Goal: Information Seeking & Learning: Learn about a topic

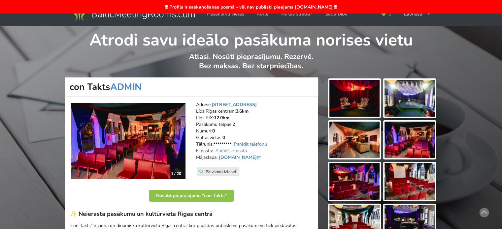
click at [114, 19] on img at bounding box center [133, 13] width 126 height 18
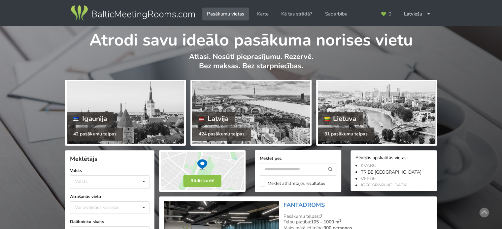
click at [380, 171] on link "TRIBE [GEOGRAPHIC_DATA]" at bounding box center [391, 172] width 61 height 6
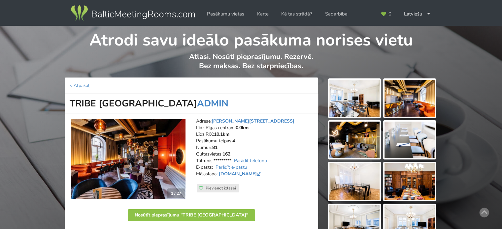
click at [135, 160] on img at bounding box center [128, 160] width 115 height 80
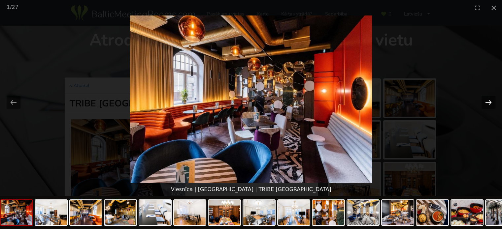
click at [490, 98] on button "Next slide" at bounding box center [489, 102] width 14 height 13
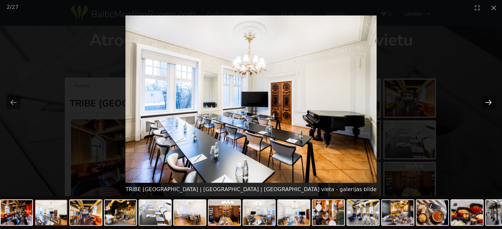
click at [490, 98] on button "Next slide" at bounding box center [489, 102] width 14 height 13
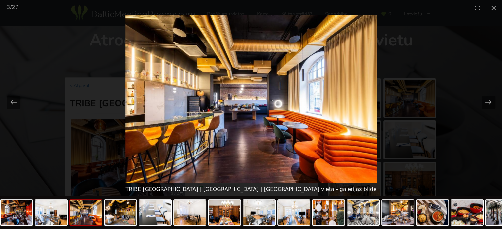
click at [451, 130] on picture at bounding box center [251, 100] width 502 height 168
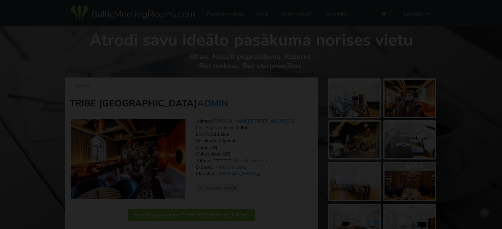
scroll to position [132, 0]
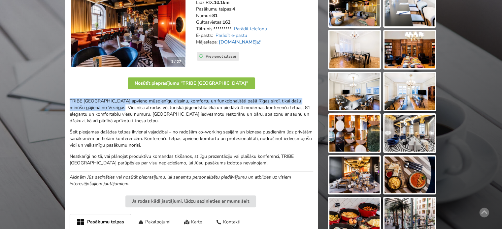
drag, startPoint x: 75, startPoint y: 100, endPoint x: 111, endPoint y: 104, distance: 36.2
click at [111, 104] on p "TRIBE Riga City Centre apvieno mūsdienīgu dizainu, komfortu un funkcionalitāti …" at bounding box center [192, 111] width 244 height 26
copy p "TRIBE Riga City Centre apvieno mūsdienīgu dizainu, komfortu un funkcionalitāti …"
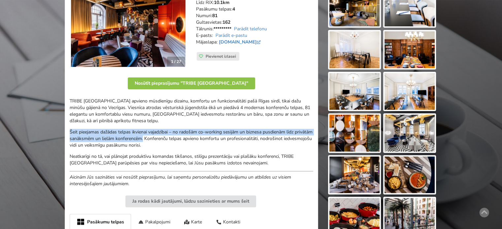
drag, startPoint x: 70, startPoint y: 132, endPoint x: 162, endPoint y: 138, distance: 93.0
click at [162, 138] on p "Šeit pieejamas dažādas telpas ikvienai vajadzībai – no radošām co-working sesij…" at bounding box center [192, 139] width 244 height 20
copy p "Šeit pieejamas dažādas telpas ikvienai vajadzībai – no radošām co-working sesij…"
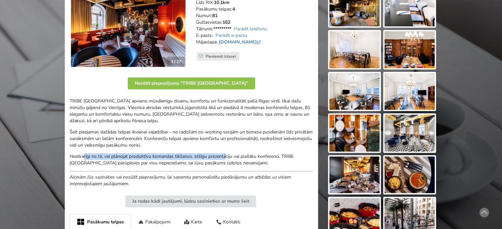
drag, startPoint x: 123, startPoint y: 156, endPoint x: 237, endPoint y: 162, distance: 114.7
click at [234, 162] on p "Neatkarīgi no tā, vai plānojat produktīvu komandas tikšanos, stilīgu prezentāci…" at bounding box center [192, 160] width 244 height 13
click at [237, 162] on p "Neatkarīgi no tā, vai plānojat produktīvu komandas tikšanos, stilīgu prezentāci…" at bounding box center [192, 160] width 244 height 13
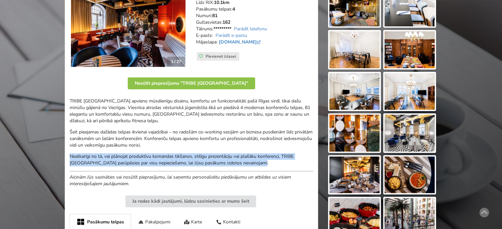
drag, startPoint x: 255, startPoint y: 163, endPoint x: 66, endPoint y: 157, distance: 188.6
click at [66, 157] on div "1 / 27 Adrese: Krišjāņa Valdemāra iela 23, Rīga Līdz Rīgas centram: 0.0km Līdz …" at bounding box center [192, 208] width 254 height 453
copy p "Neatkarīgi no tā, vai plānojat produktīvu komandas tikšanos, stilīgu prezentāci…"
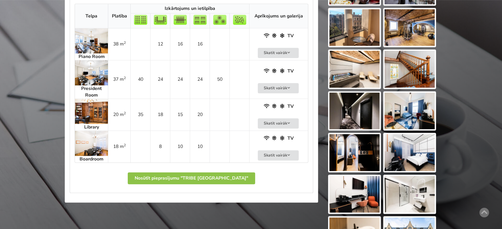
scroll to position [198, 0]
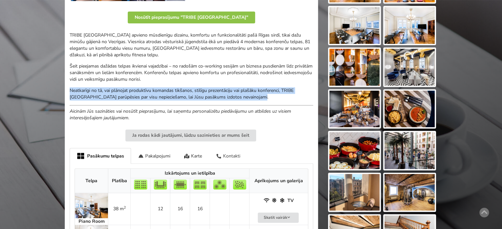
click at [223, 155] on div "Kontakti" at bounding box center [228, 156] width 38 height 16
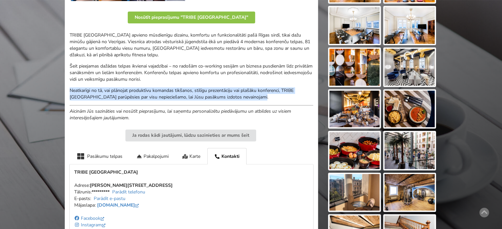
scroll to position [297, 0]
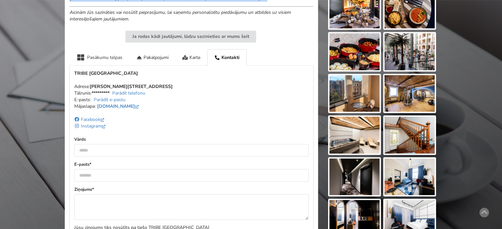
click at [106, 59] on div "Pasākumu telpas" at bounding box center [100, 57] width 60 height 16
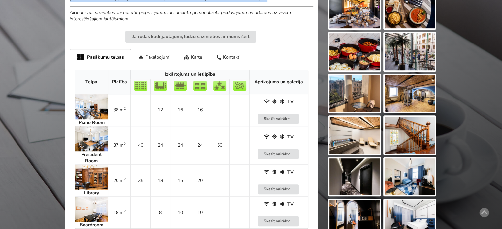
click at [102, 101] on img at bounding box center [91, 106] width 33 height 25
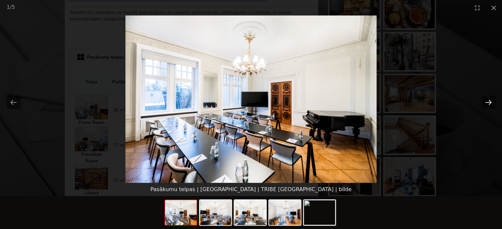
click at [486, 100] on button "Next slide" at bounding box center [489, 102] width 14 height 13
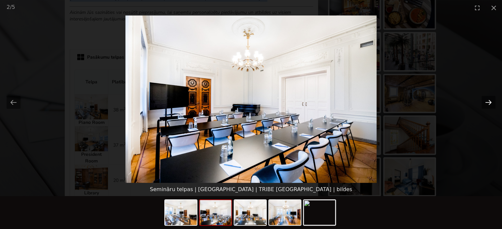
click at [486, 100] on button "Next slide" at bounding box center [489, 102] width 14 height 13
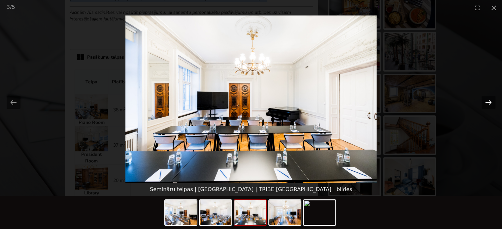
click at [486, 100] on button "Next slide" at bounding box center [489, 102] width 14 height 13
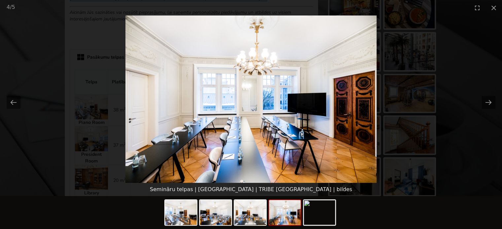
scroll to position [0, 0]
click at [465, 158] on picture at bounding box center [251, 100] width 502 height 168
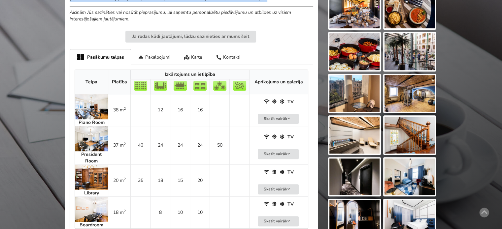
click at [86, 140] on img at bounding box center [91, 138] width 33 height 25
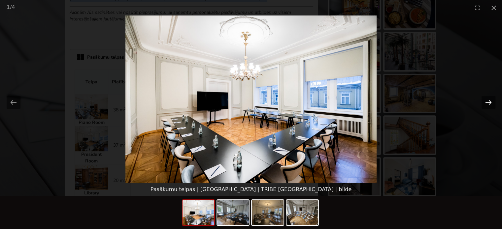
click at [486, 103] on button "Next slide" at bounding box center [489, 102] width 14 height 13
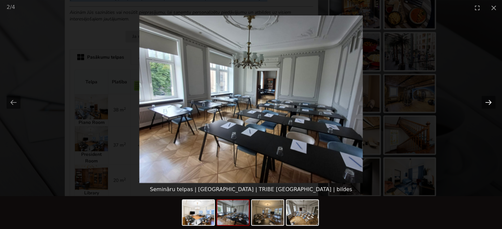
click at [486, 103] on button "Next slide" at bounding box center [489, 102] width 14 height 13
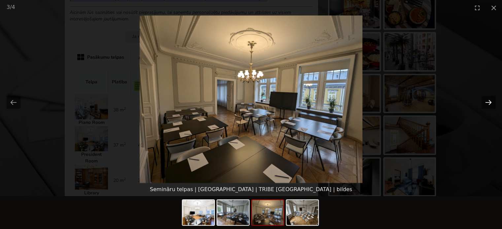
click at [486, 103] on button "Next slide" at bounding box center [489, 102] width 14 height 13
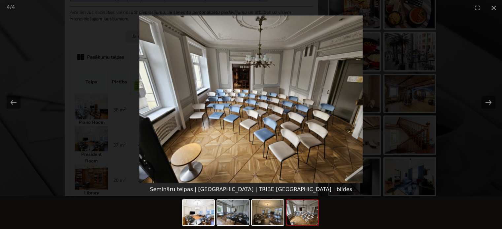
click at [452, 159] on picture at bounding box center [251, 100] width 502 height 168
click at [492, 6] on button "Close gallery" at bounding box center [494, 8] width 17 height 16
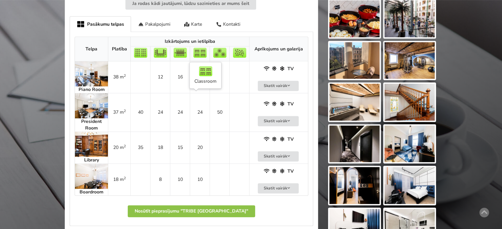
scroll to position [363, 0]
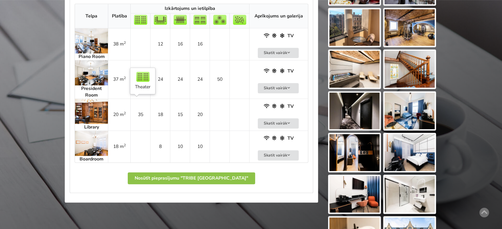
click at [124, 114] on sup "2" at bounding box center [125, 113] width 2 height 5
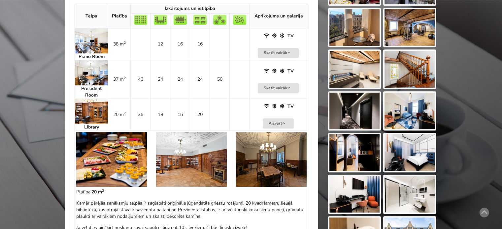
scroll to position [495, 0]
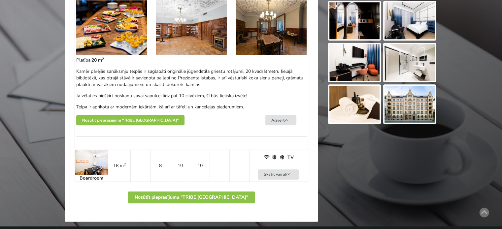
click at [122, 154] on td "18 m 2" at bounding box center [119, 166] width 22 height 32
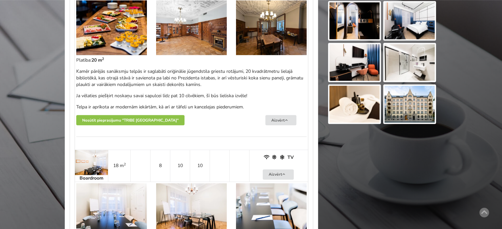
click at [115, 194] on img at bounding box center [111, 211] width 71 height 55
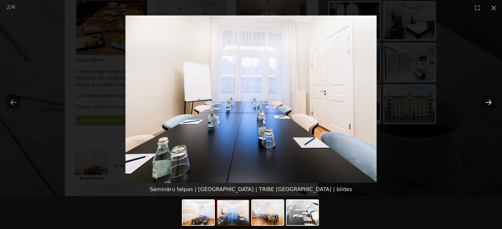
click at [490, 101] on button "Next slide" at bounding box center [489, 102] width 14 height 13
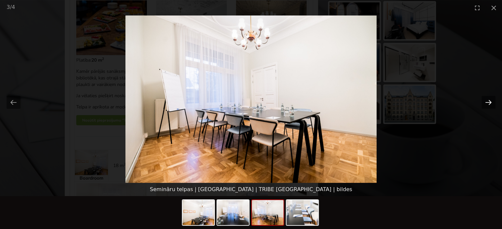
click at [490, 101] on button "Next slide" at bounding box center [489, 102] width 14 height 13
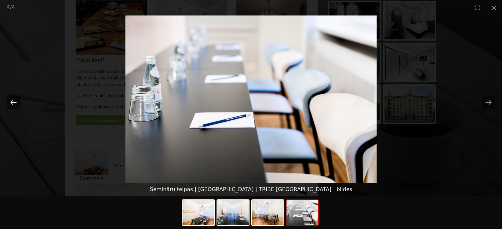
click at [18, 101] on button "Previous slide" at bounding box center [14, 102] width 14 height 13
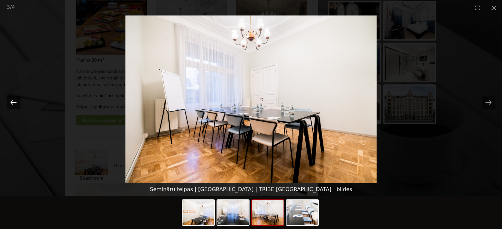
click at [18, 101] on button "Previous slide" at bounding box center [14, 102] width 14 height 13
click at [14, 103] on button "Previous slide" at bounding box center [14, 102] width 14 height 13
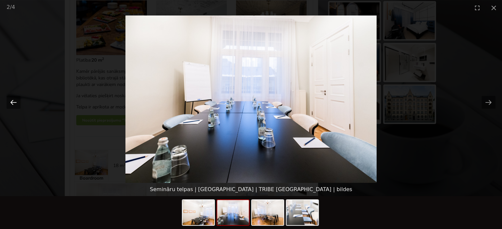
click at [14, 103] on button "Previous slide" at bounding box center [14, 102] width 14 height 13
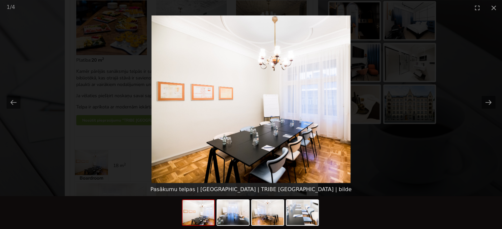
scroll to position [0, 0]
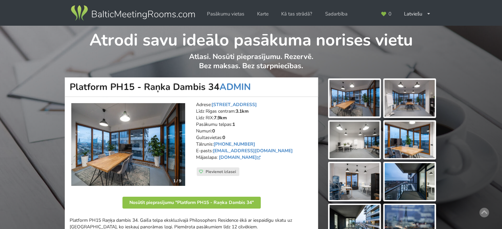
click at [122, 12] on img at bounding box center [133, 13] width 126 height 18
